Goal: Information Seeking & Learning: Learn about a topic

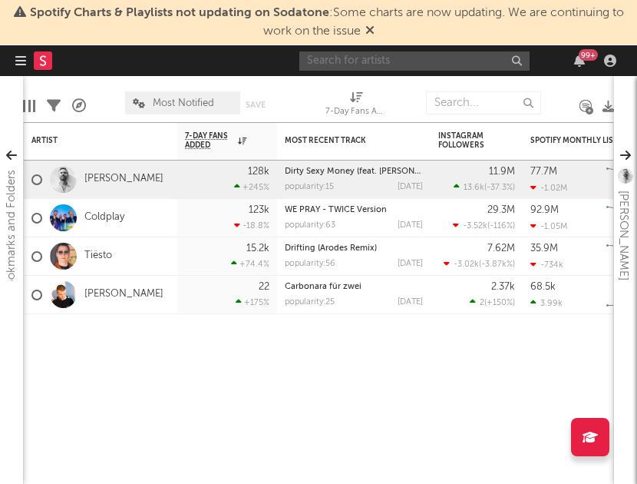
click at [398, 59] on input "text" at bounding box center [414, 60] width 230 height 19
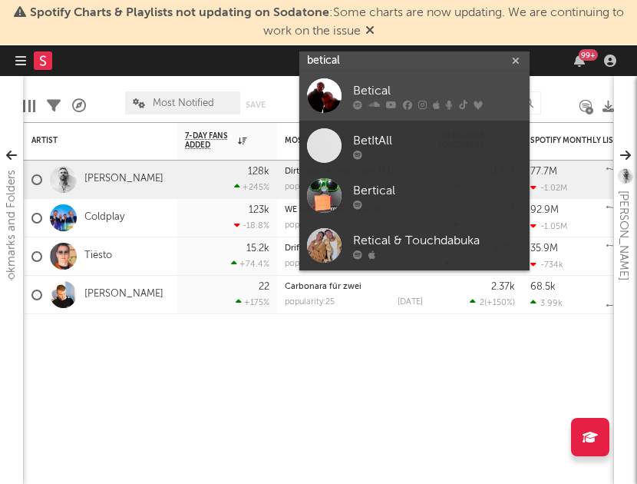
type input "betical"
click at [393, 88] on div "Betical" at bounding box center [437, 91] width 169 height 18
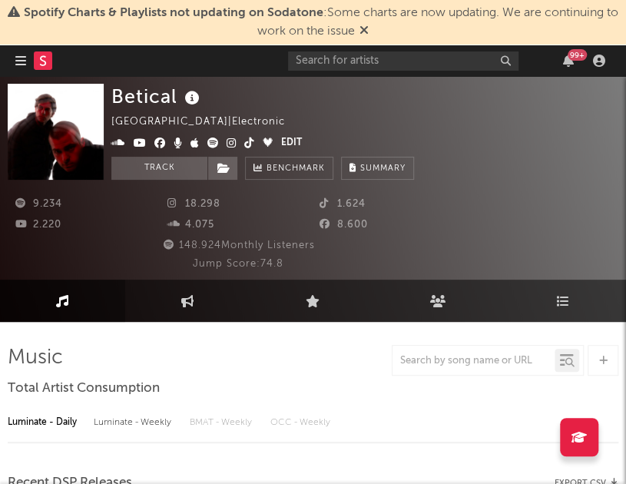
select select "6m"
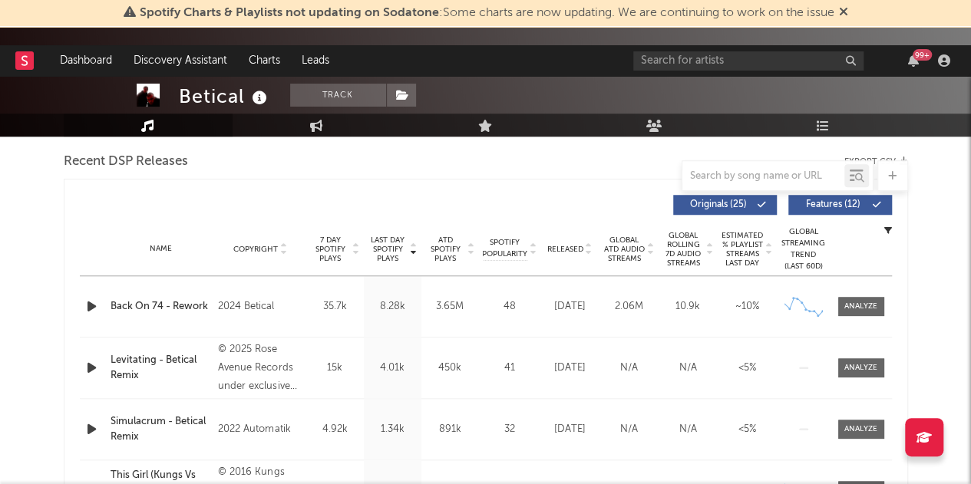
scroll to position [522, 0]
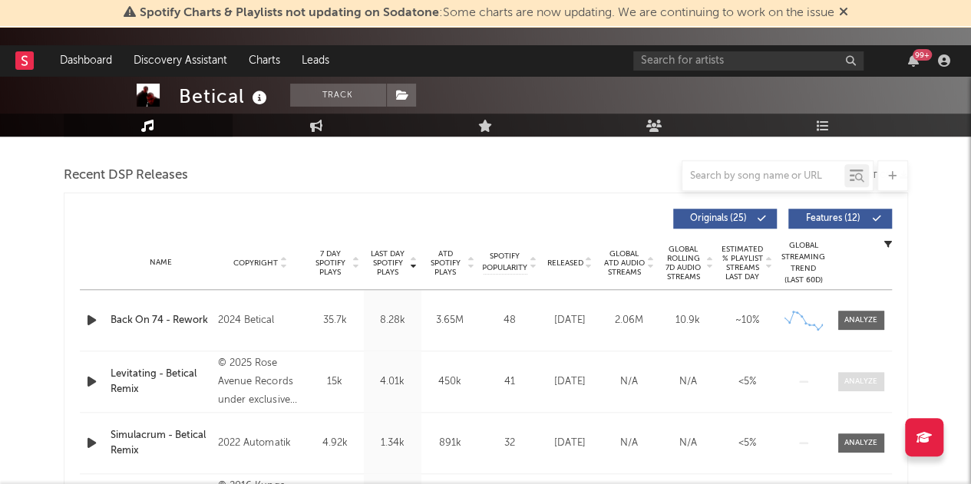
click at [636, 376] on div at bounding box center [861, 382] width 33 height 12
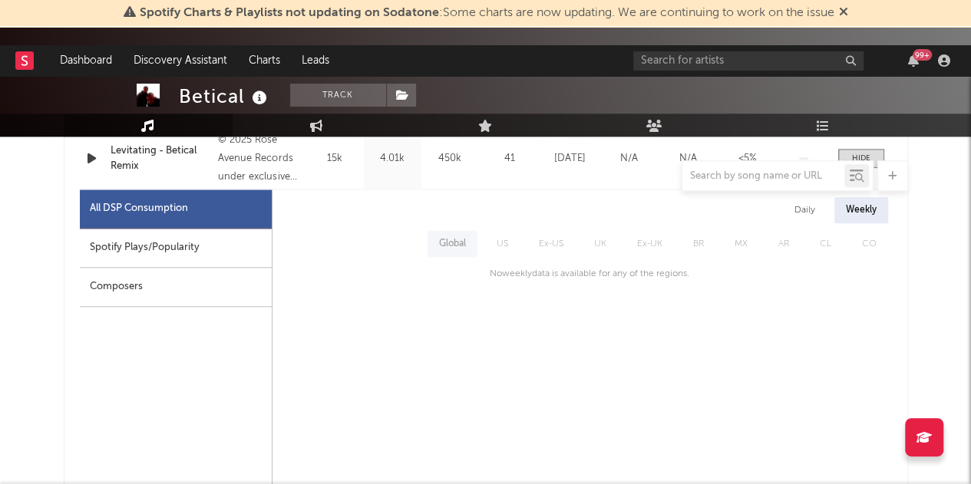
scroll to position [752, 0]
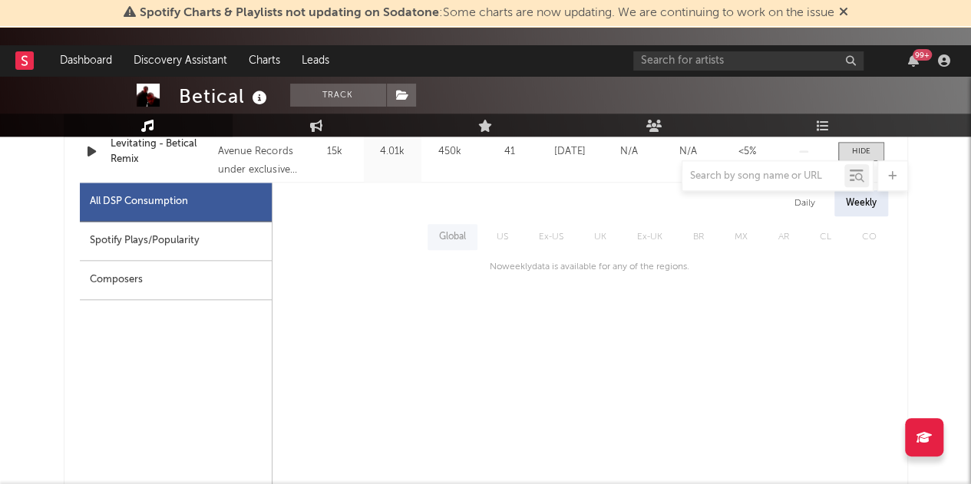
click at [230, 251] on div "Spotify Plays/Popularity" at bounding box center [176, 241] width 192 height 39
select select "1w"
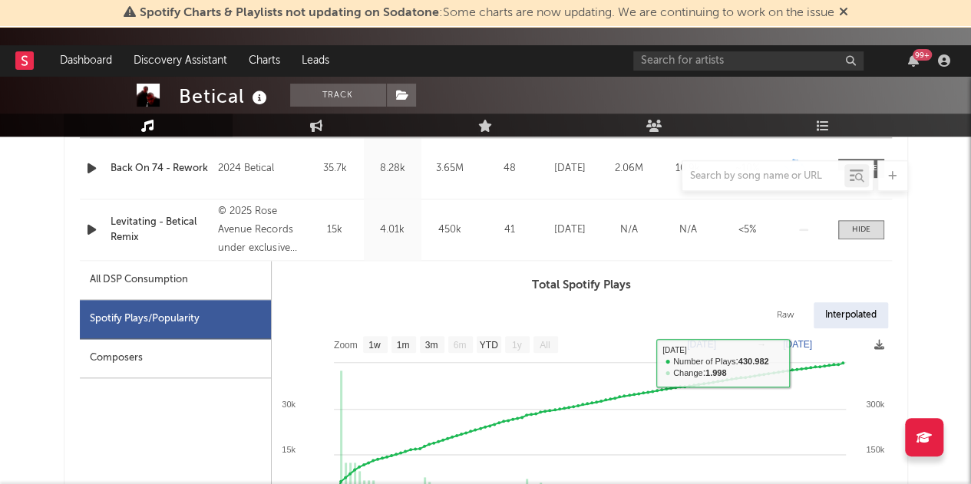
scroll to position [599, 0]
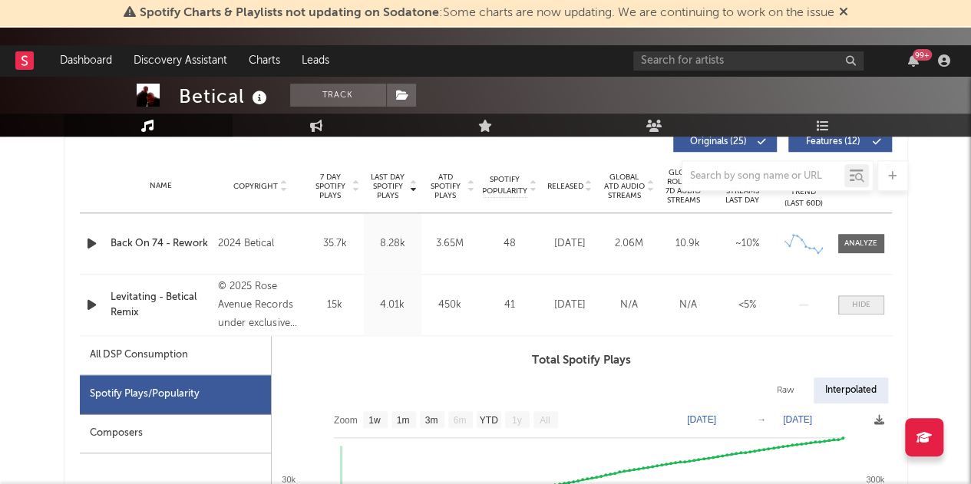
drag, startPoint x: 856, startPoint y: 311, endPoint x: 731, endPoint y: 289, distance: 127.0
click at [636, 311] on span at bounding box center [861, 305] width 46 height 19
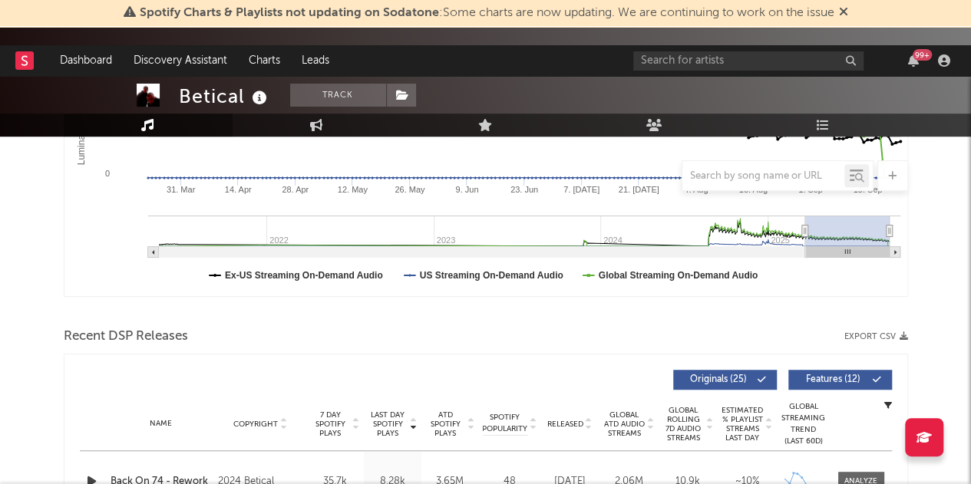
scroll to position [445, 0]
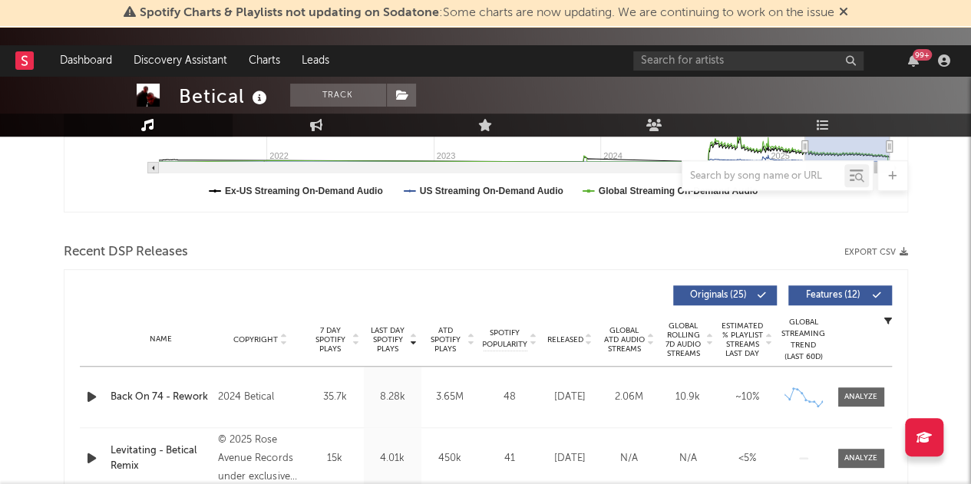
click at [586, 344] on icon at bounding box center [589, 343] width 8 height 6
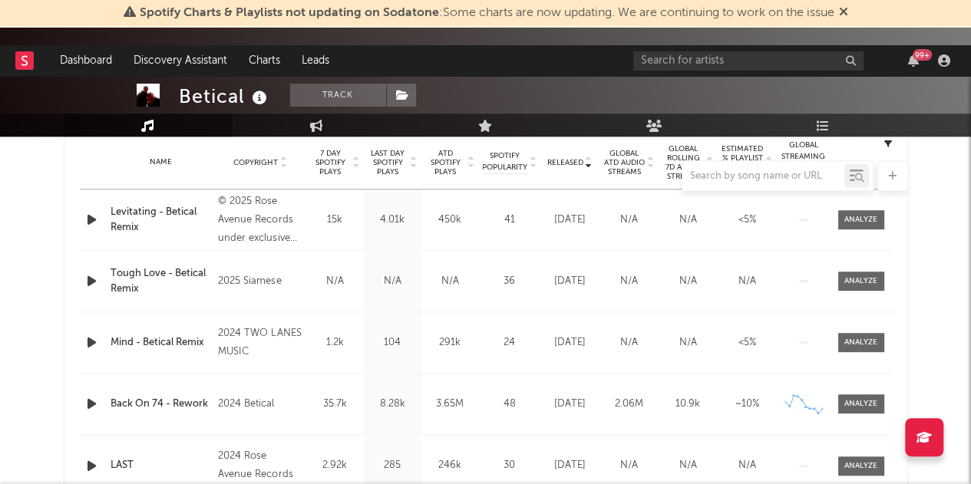
scroll to position [522, 0]
